Goal: Navigation & Orientation: Go to known website

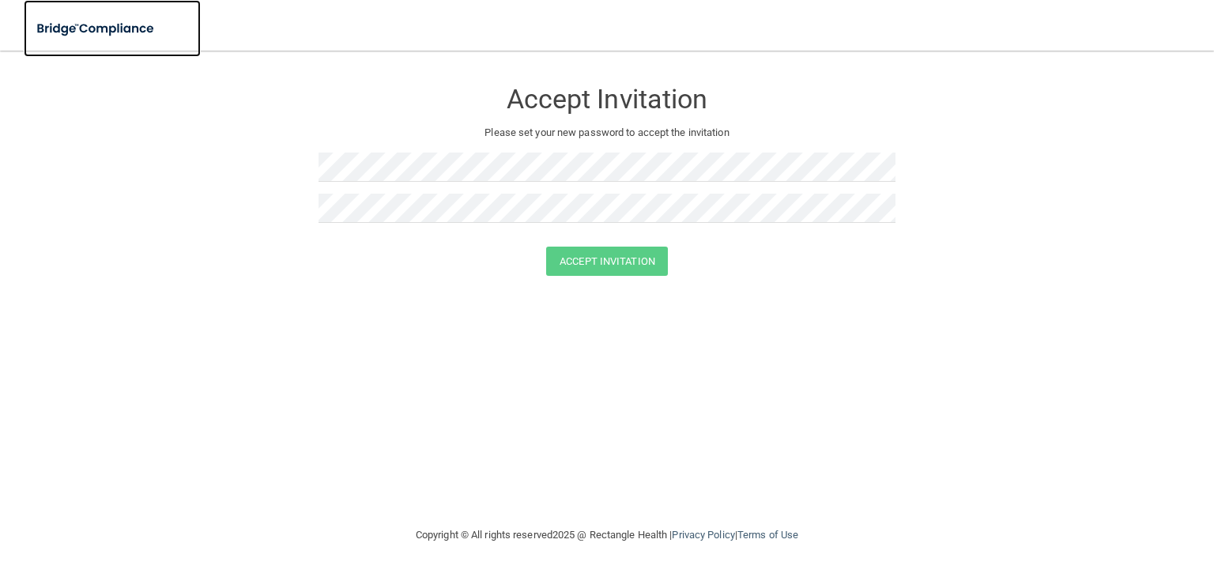
click at [119, 21] on img at bounding box center [96, 29] width 145 height 32
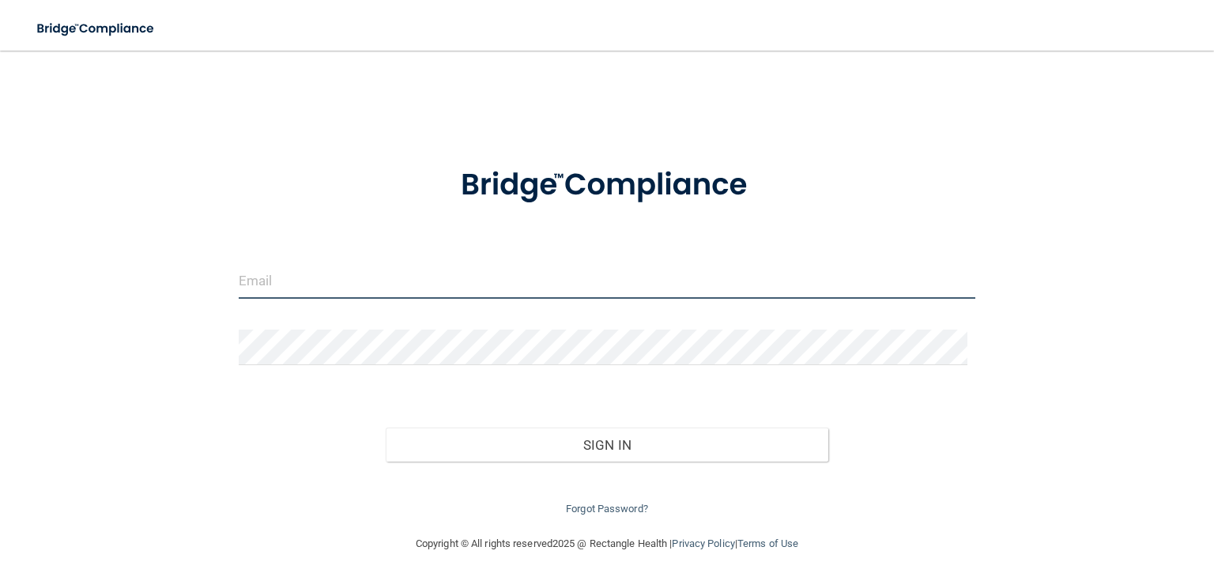
drag, startPoint x: 446, startPoint y: 283, endPoint x: 455, endPoint y: 281, distance: 9.6
click at [454, 282] on input "email" at bounding box center [607, 281] width 737 height 36
click at [367, 277] on input "email" at bounding box center [607, 281] width 737 height 36
